Goal: Answer question/provide support

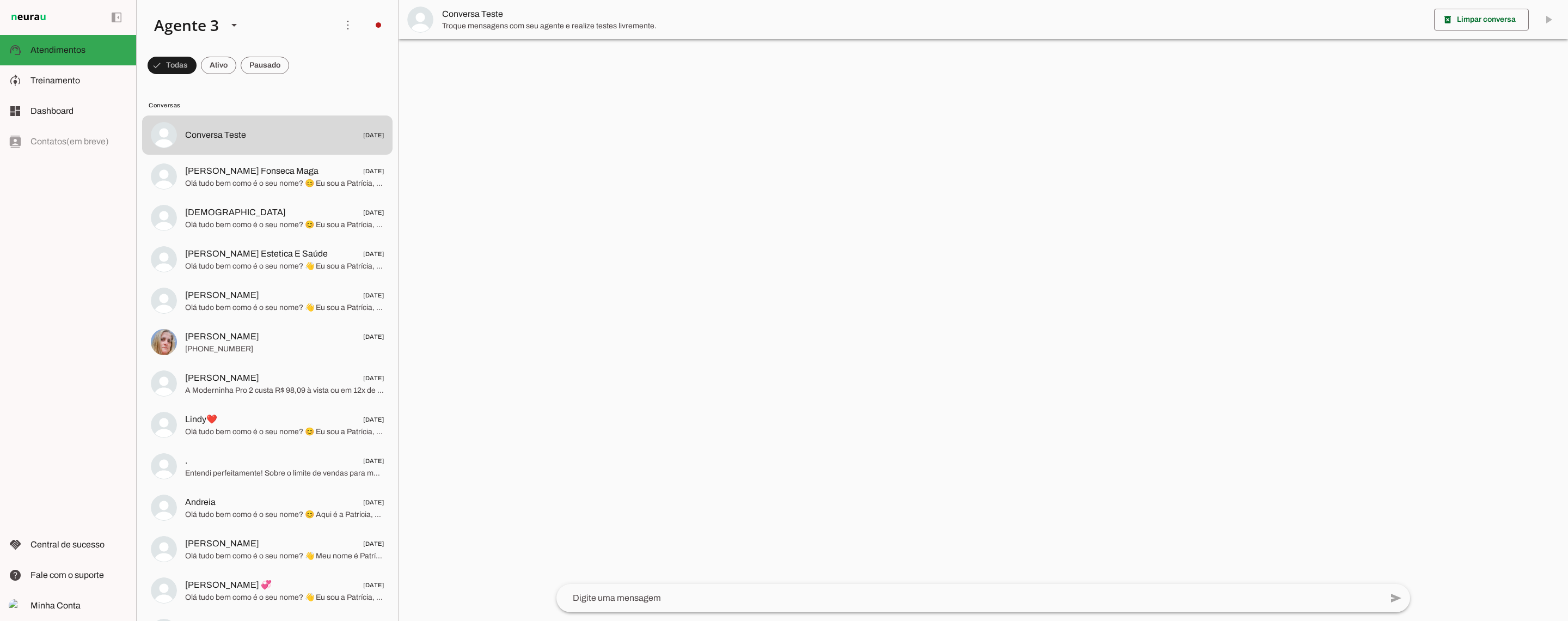
drag, startPoint x: 576, startPoint y: 190, endPoint x: 468, endPoint y: 108, distance: 135.6
click at [576, 188] on div at bounding box center [984, 310] width 1170 height 621
